Goal: Task Accomplishment & Management: Use online tool/utility

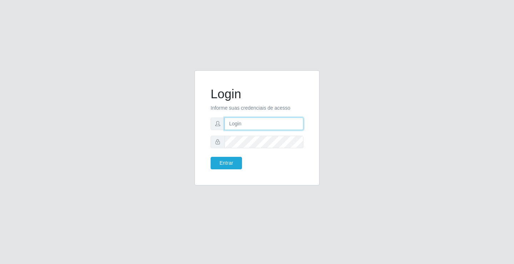
drag, startPoint x: 0, startPoint y: 0, endPoint x: 239, endPoint y: 128, distance: 271.4
click at [239, 128] on input "text" at bounding box center [263, 123] width 79 height 12
type input "[PERSON_NAME]"
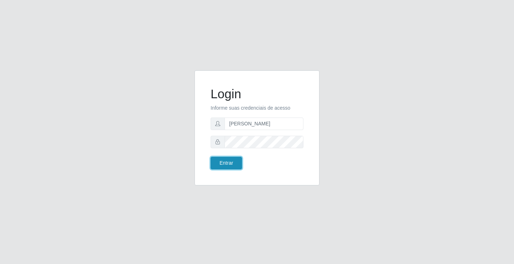
click at [228, 159] on button "Entrar" at bounding box center [226, 163] width 31 height 12
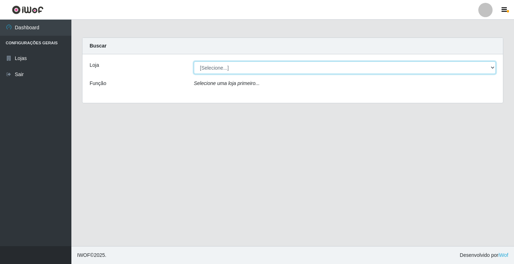
click at [220, 66] on select "[Selecione...] Ideal - Conceição" at bounding box center [345, 67] width 302 height 12
select select "231"
click at [194, 61] on select "[Selecione...] Ideal - Conceição" at bounding box center [345, 67] width 302 height 12
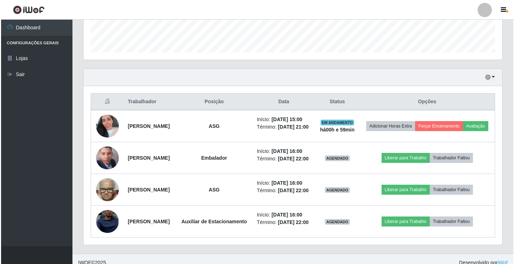
scroll to position [214, 0]
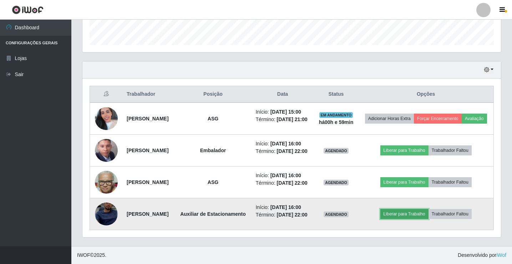
click at [402, 219] on button "Liberar para Trabalho" at bounding box center [404, 214] width 48 height 10
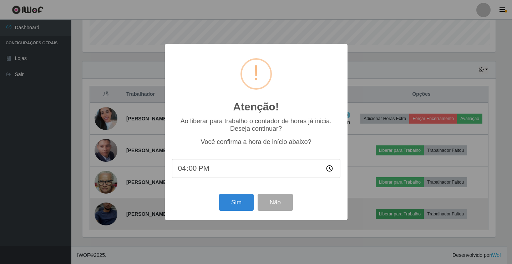
scroll to position [148, 415]
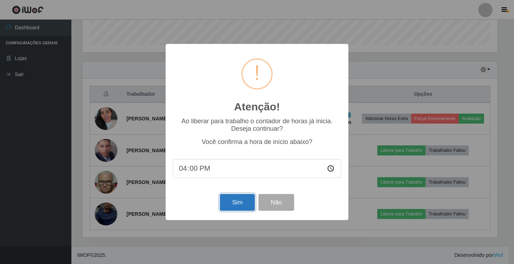
click at [229, 207] on button "Sim" at bounding box center [237, 202] width 35 height 17
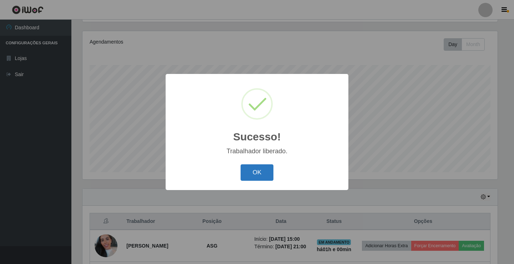
click at [260, 171] on button "OK" at bounding box center [256, 172] width 33 height 17
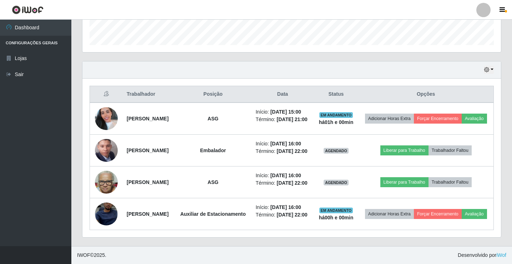
scroll to position [226, 0]
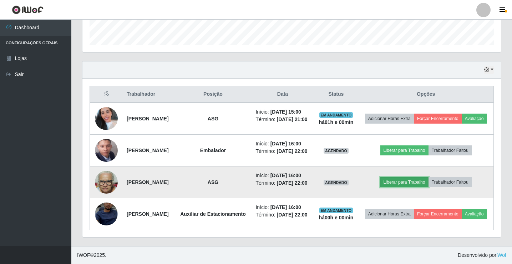
click at [416, 181] on button "Liberar para Trabalho" at bounding box center [404, 182] width 48 height 10
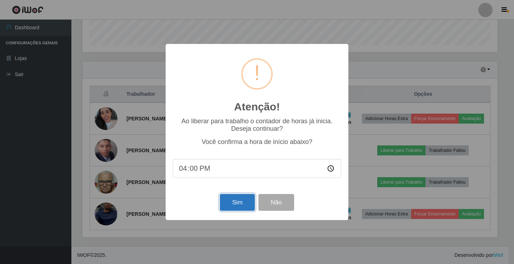
click at [239, 206] on button "Sim" at bounding box center [237, 202] width 35 height 17
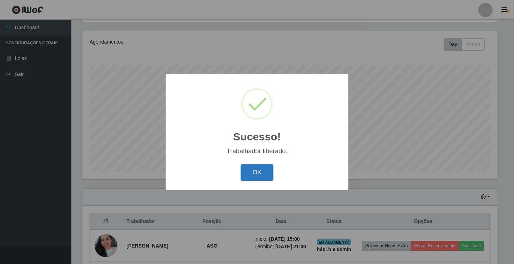
click at [249, 178] on button "OK" at bounding box center [256, 172] width 33 height 17
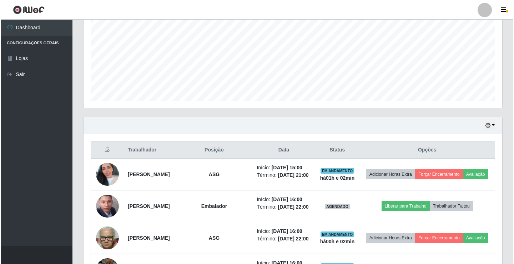
scroll to position [190, 0]
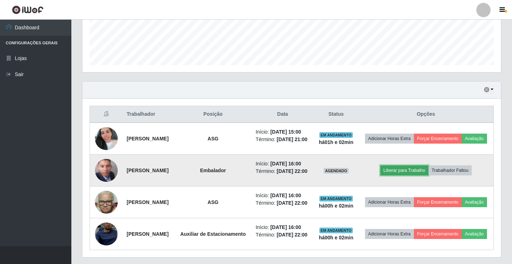
click at [422, 175] on button "Liberar para Trabalho" at bounding box center [404, 170] width 48 height 10
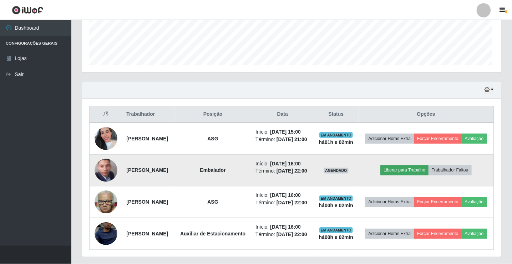
scroll to position [148, 415]
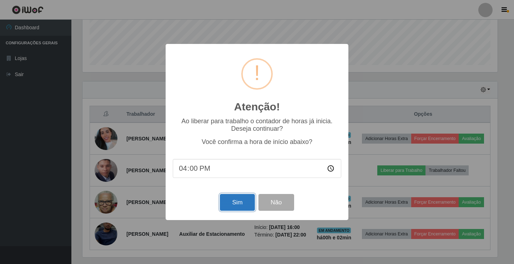
click at [244, 203] on button "Sim" at bounding box center [237, 202] width 35 height 17
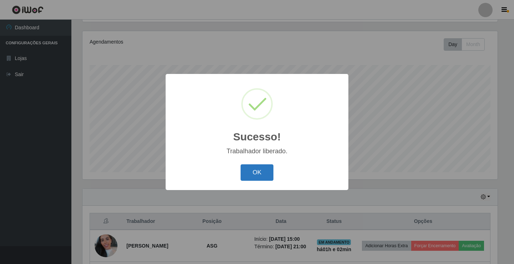
click at [264, 169] on button "OK" at bounding box center [256, 172] width 33 height 17
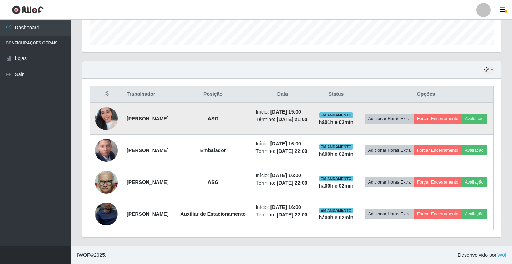
scroll to position [226, 0]
